Goal: Download file/media

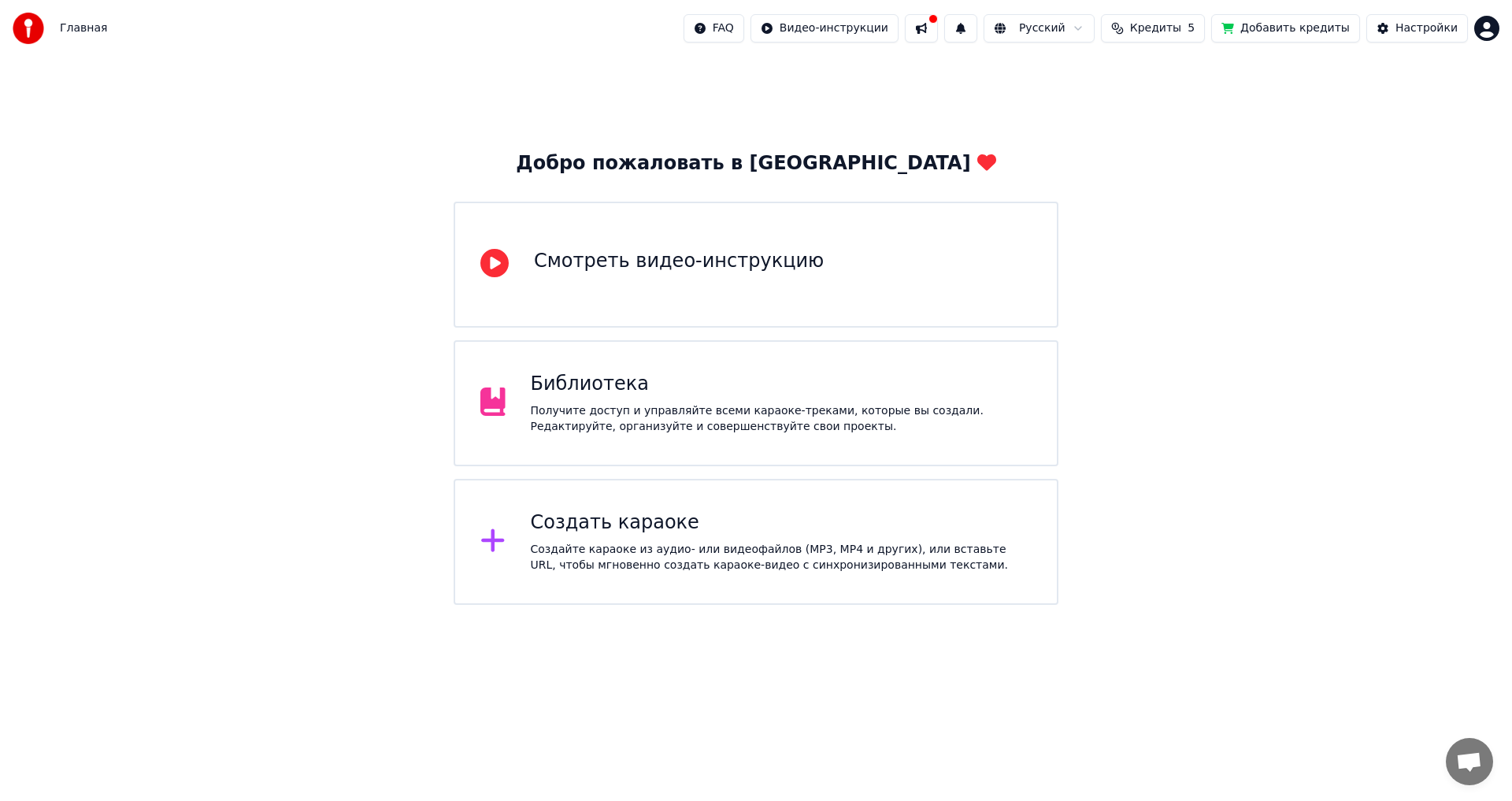
click at [566, 411] on div "Получите доступ и управляйте всеми караоке-треками, которые вы создали. Редакти…" at bounding box center [781, 420] width 501 height 32
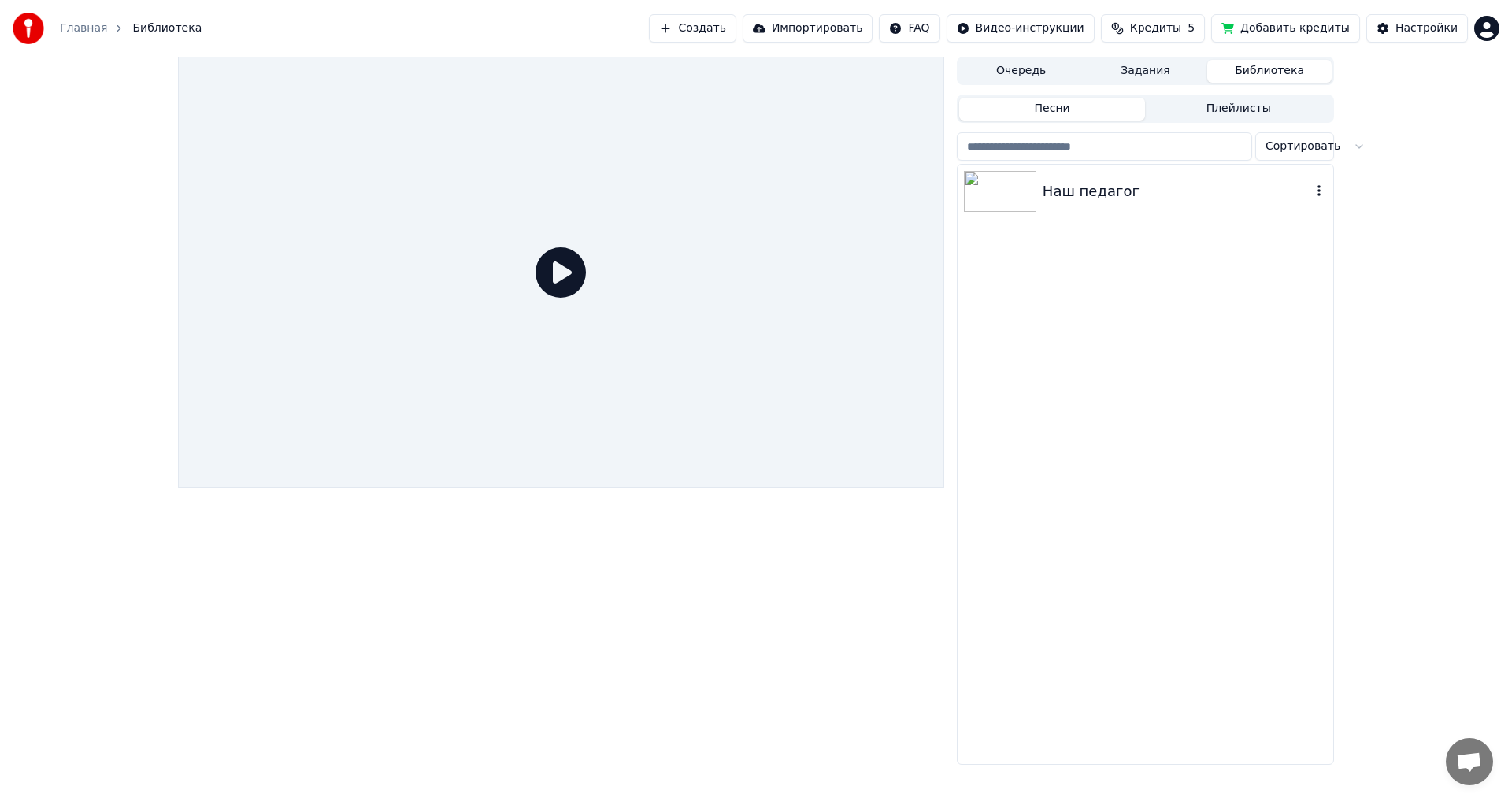
click at [1007, 191] on img at bounding box center [1000, 191] width 72 height 41
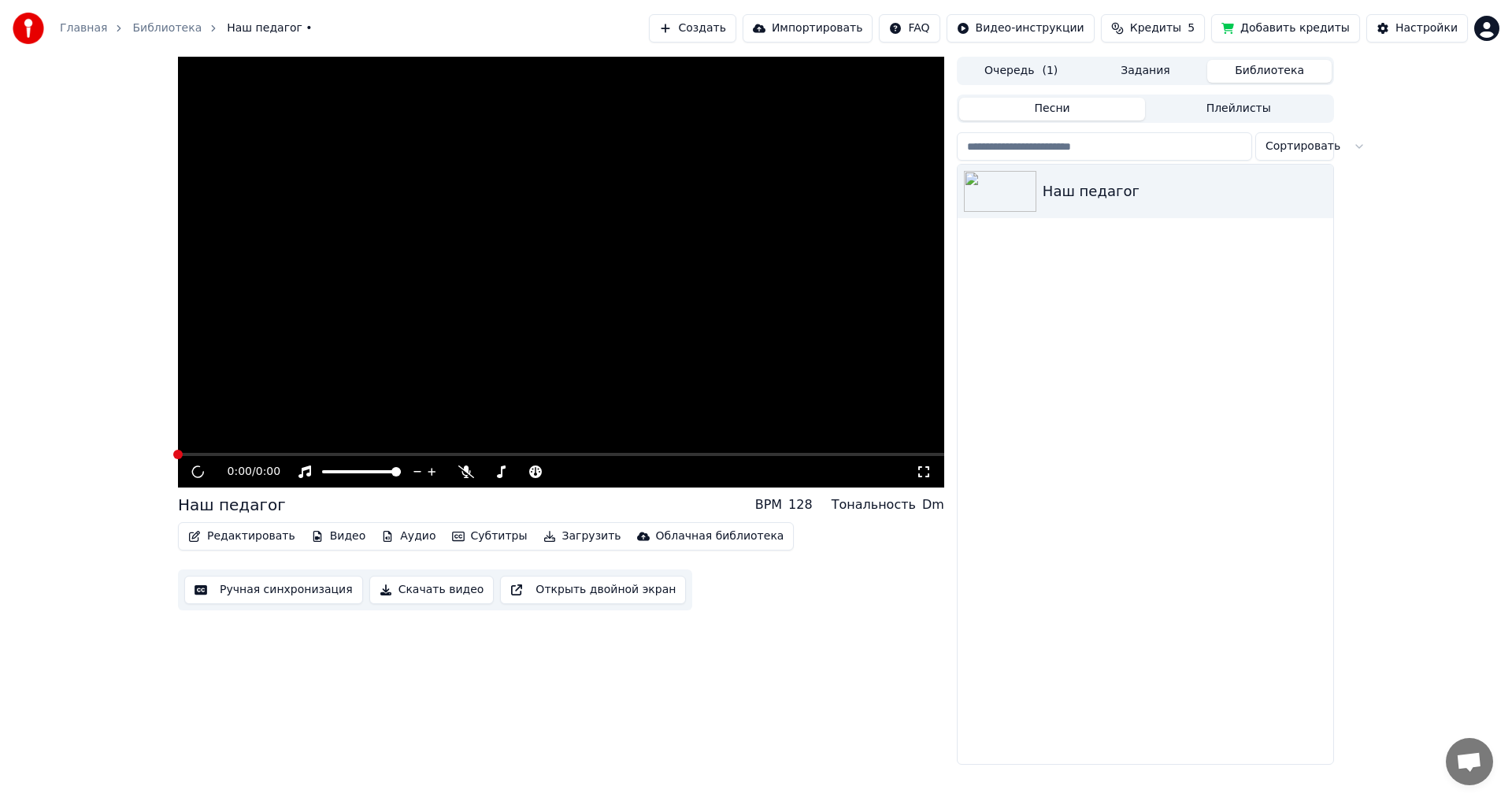
click at [544, 537] on button "Загрузить" at bounding box center [583, 537] width 91 height 22
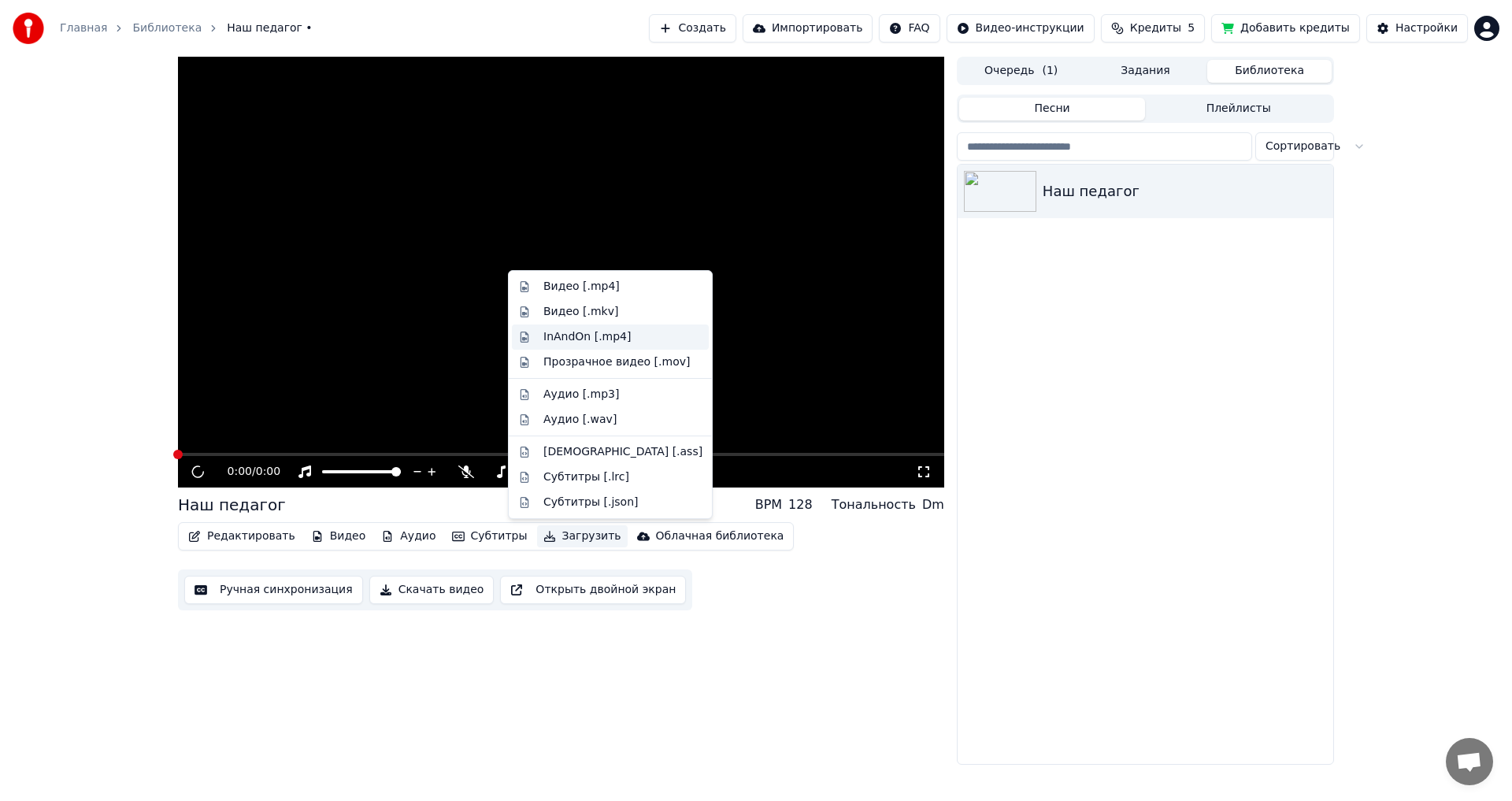
click at [563, 340] on div "InAndOn [.mp4]" at bounding box center [587, 338] width 88 height 16
click at [576, 337] on div "InAndOn [.mp4]" at bounding box center [587, 338] width 88 height 16
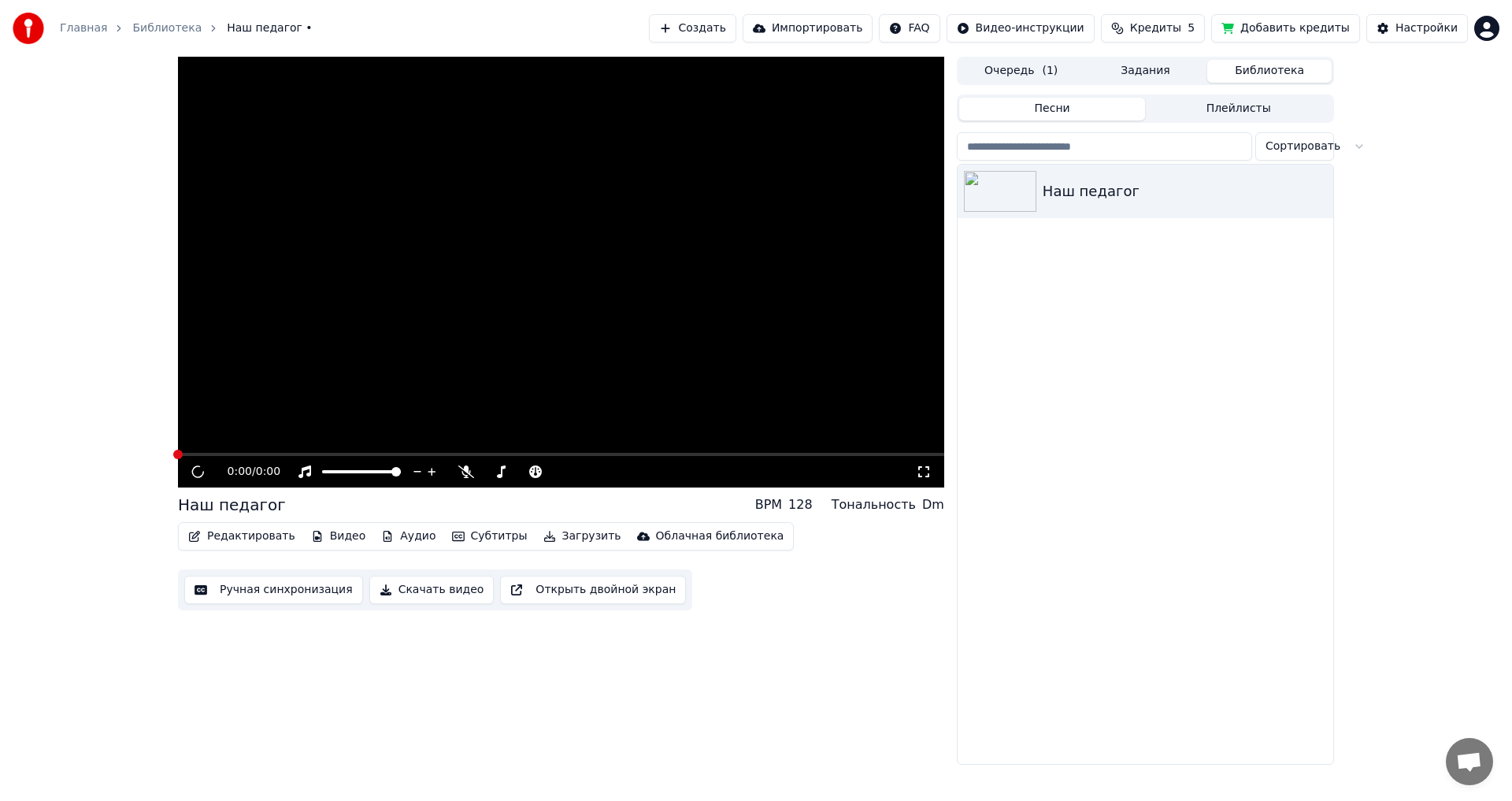
click at [397, 593] on button "Скачать видео" at bounding box center [431, 590] width 125 height 29
click at [429, 282] on video at bounding box center [561, 272] width 766 height 431
click at [991, 190] on img at bounding box center [1000, 191] width 72 height 41
click at [1314, 189] on icon "button" at bounding box center [1319, 191] width 16 height 13
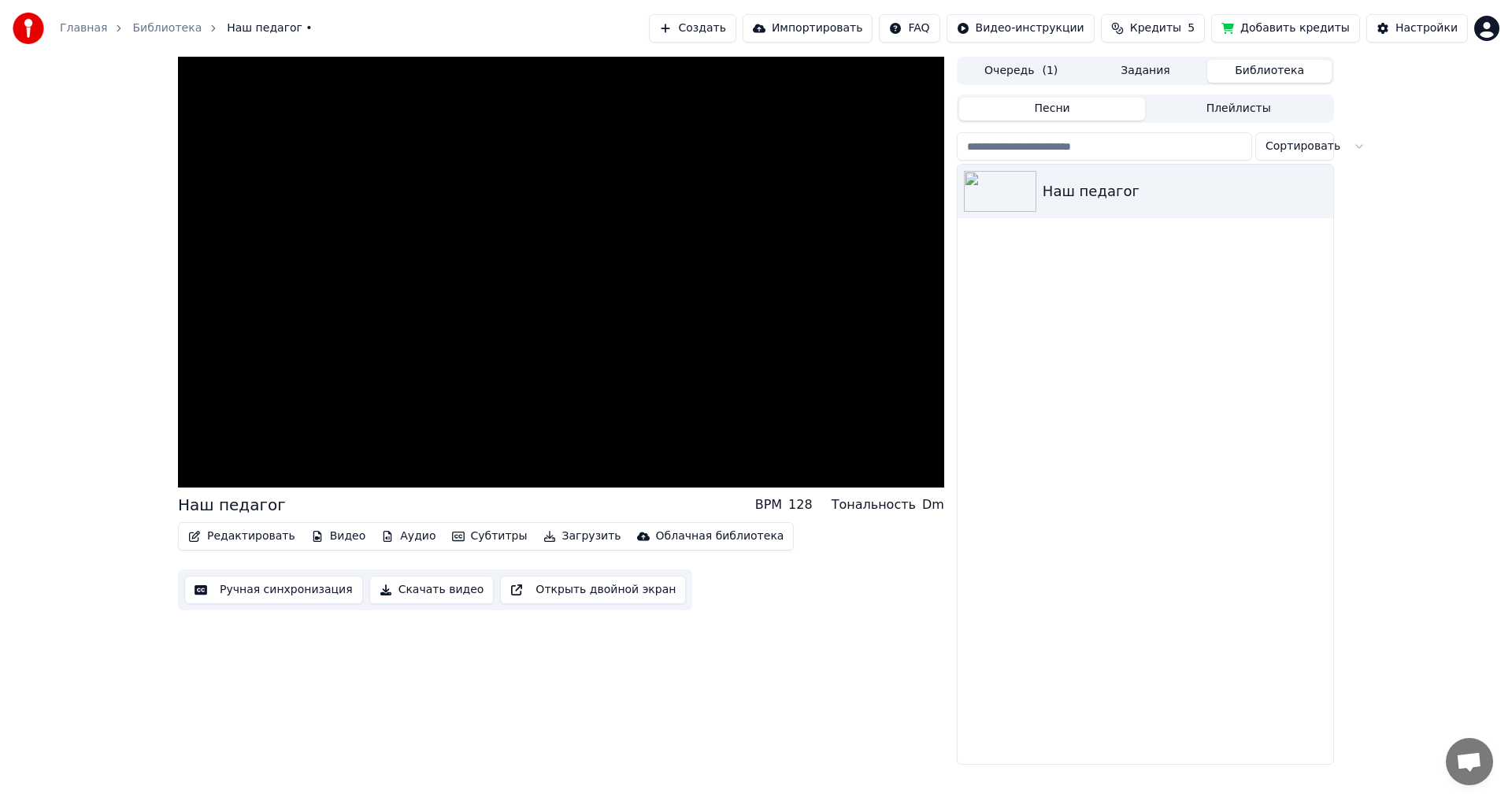
click at [1243, 111] on button "Плейлисты" at bounding box center [1238, 109] width 187 height 23
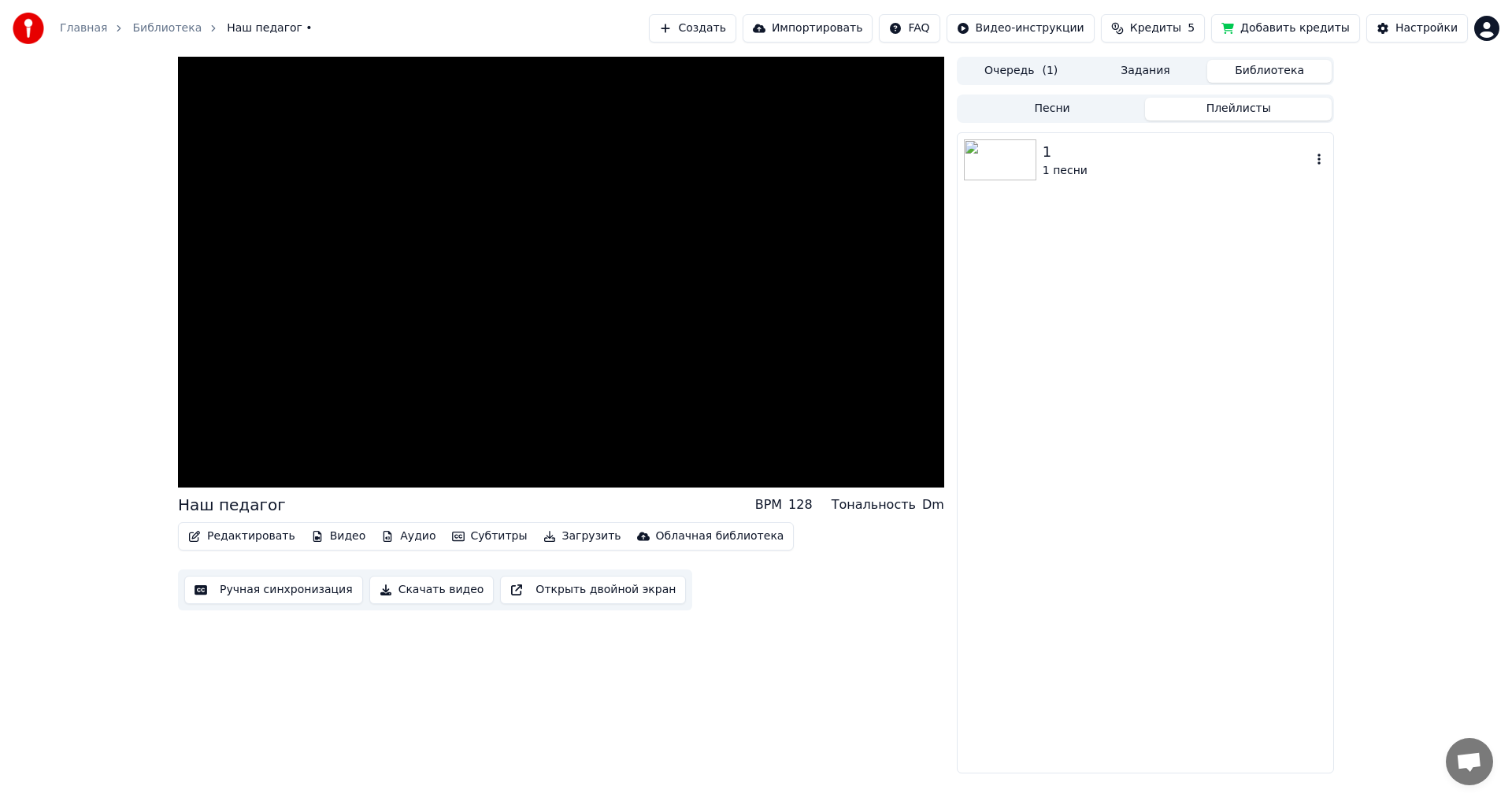
click at [997, 166] on img at bounding box center [1000, 159] width 72 height 41
click at [1028, 201] on img at bounding box center [1015, 198] width 72 height 41
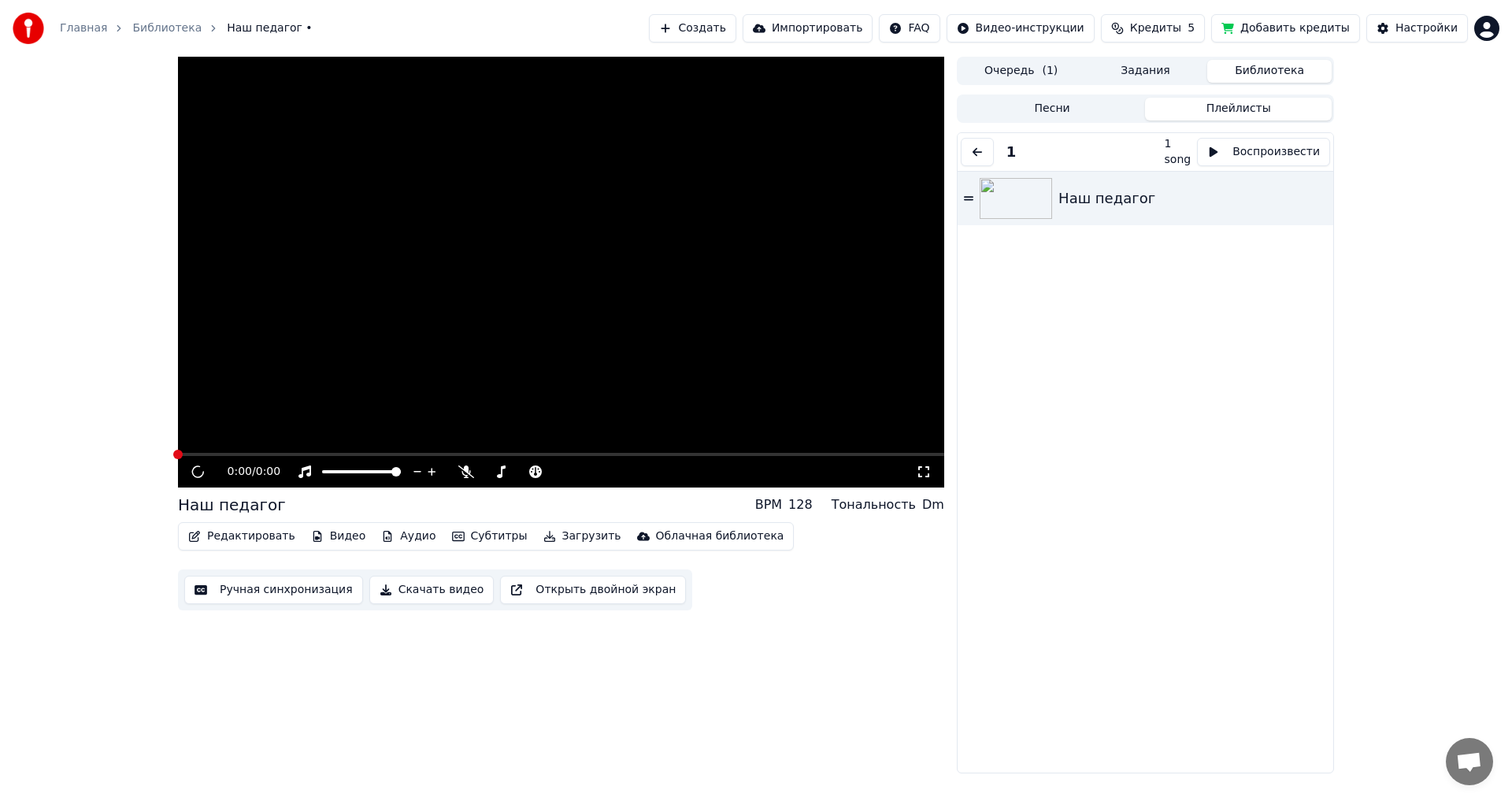
click at [1211, 154] on button "Воспроизвести" at bounding box center [1263, 152] width 133 height 29
click at [1278, 31] on html "Главная Библиотека Наш педагог • Создать Импортировать FAQ Видео-инструкции Кре…" at bounding box center [756, 400] width 1512 height 801
